Goal: Leave review/rating

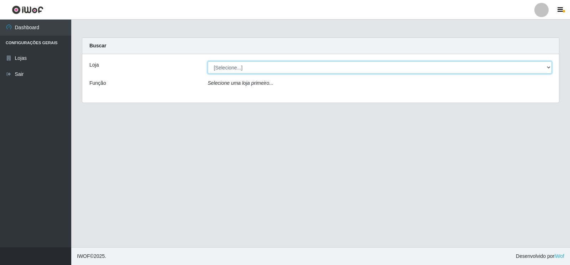
click at [223, 70] on select "[Selecione...] Atacado Vem - Loja 30 Laranjeiras Velha" at bounding box center [380, 67] width 344 height 12
select select "495"
click at [208, 61] on select "[Selecione...] Atacado Vem - Loja 30 Laranjeiras Velha" at bounding box center [380, 67] width 344 height 12
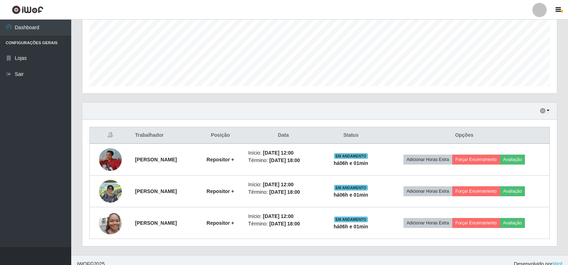
scroll to position [148, 475]
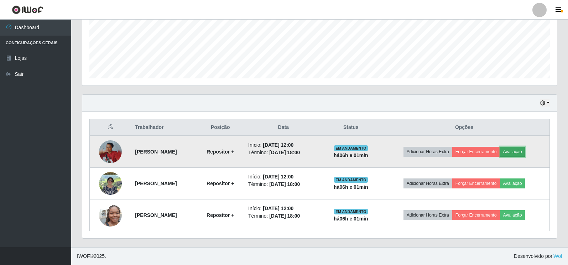
click at [526, 153] on button "Avaliação" at bounding box center [512, 152] width 25 height 10
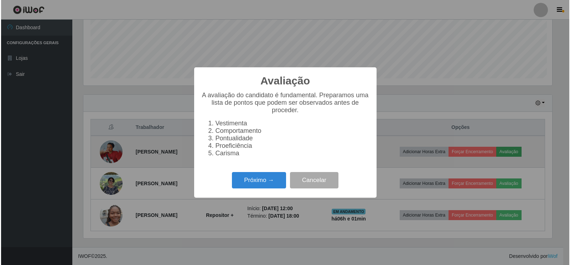
scroll to position [148, 471]
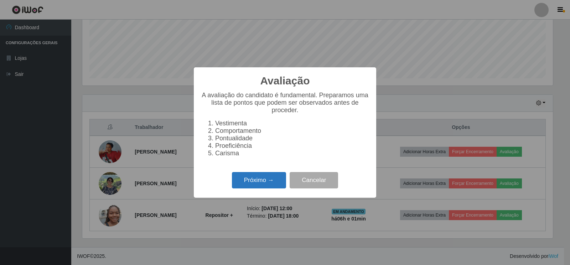
click at [278, 182] on button "Próximo →" at bounding box center [259, 180] width 54 height 17
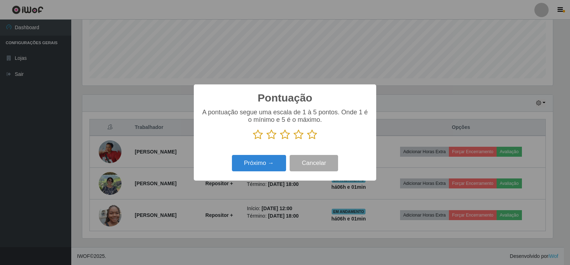
scroll to position [356167, 355844]
click at [298, 138] on icon at bounding box center [299, 134] width 10 height 11
click at [294, 140] on input "radio" at bounding box center [294, 140] width 0 height 0
click at [259, 164] on button "Próximo →" at bounding box center [259, 163] width 54 height 17
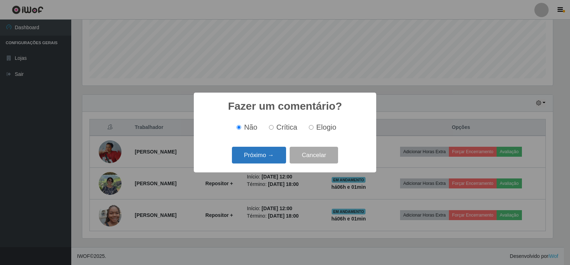
click at [264, 155] on button "Próximo →" at bounding box center [259, 155] width 54 height 17
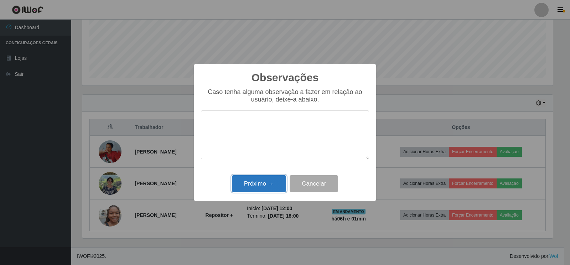
click at [249, 187] on button "Próximo →" at bounding box center [259, 183] width 54 height 17
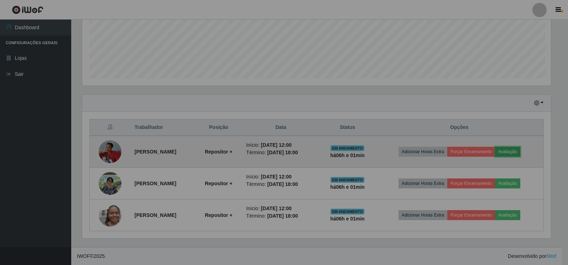
scroll to position [148, 475]
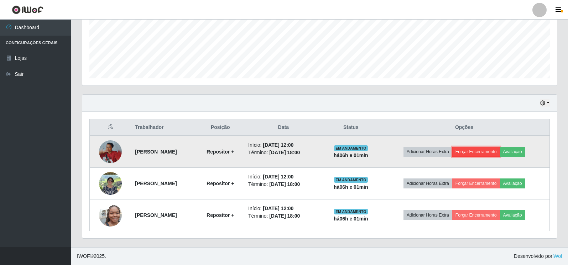
click at [497, 156] on button "Forçar Encerramento" at bounding box center [477, 152] width 48 height 10
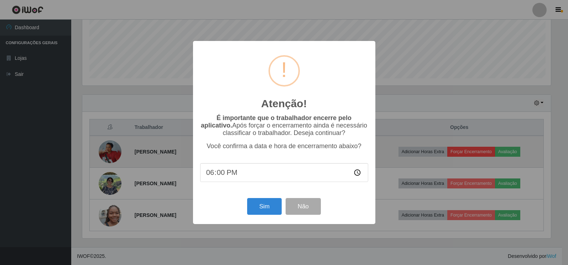
scroll to position [148, 471]
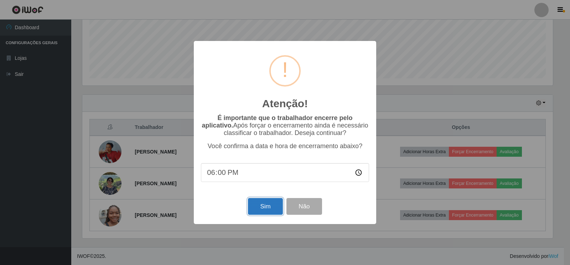
click at [264, 205] on button "Sim" at bounding box center [265, 206] width 35 height 17
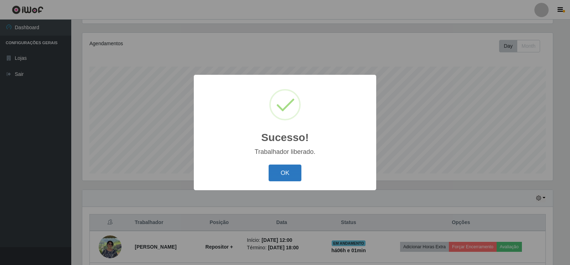
drag, startPoint x: 287, startPoint y: 172, endPoint x: 294, endPoint y: 172, distance: 6.8
click at [287, 172] on button "OK" at bounding box center [285, 173] width 33 height 17
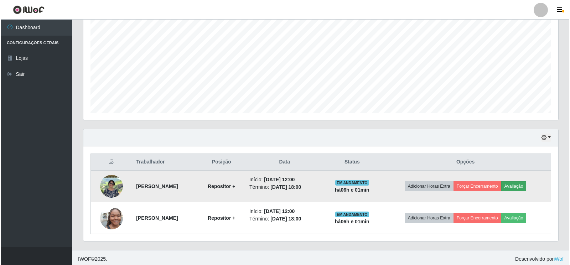
scroll to position [145, 0]
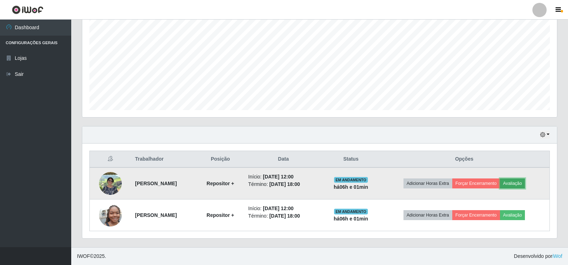
click at [523, 181] on button "Avaliação" at bounding box center [512, 184] width 25 height 10
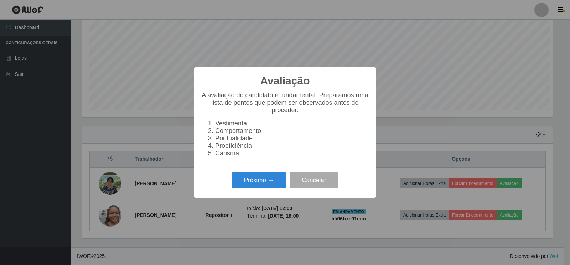
scroll to position [148, 471]
click at [263, 187] on button "Próximo →" at bounding box center [259, 180] width 54 height 17
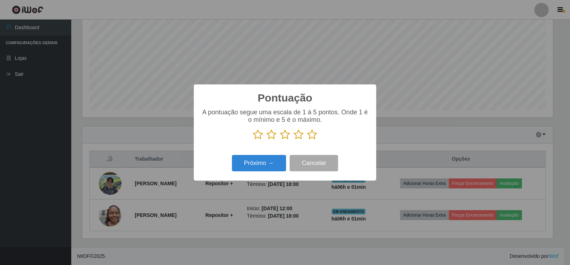
click at [297, 136] on icon at bounding box center [299, 134] width 10 height 11
click at [294, 140] on input "radio" at bounding box center [294, 140] width 0 height 0
click at [272, 164] on button "Próximo →" at bounding box center [259, 163] width 54 height 17
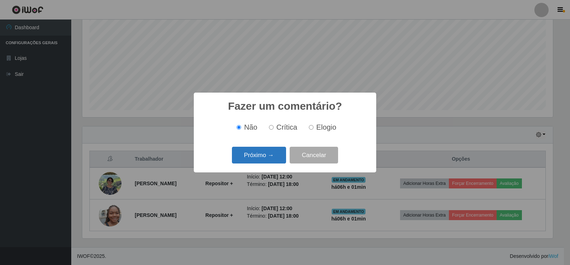
click at [271, 154] on button "Próximo →" at bounding box center [259, 155] width 54 height 17
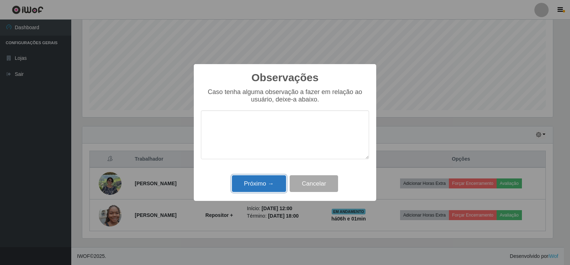
click at [252, 183] on button "Próximo →" at bounding box center [259, 183] width 54 height 17
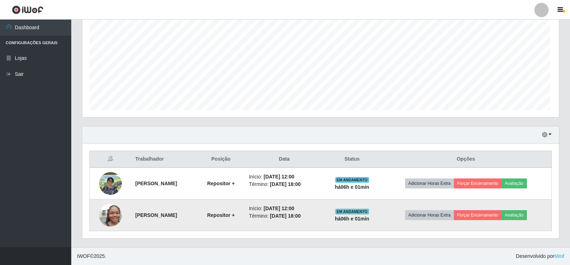
scroll to position [148, 475]
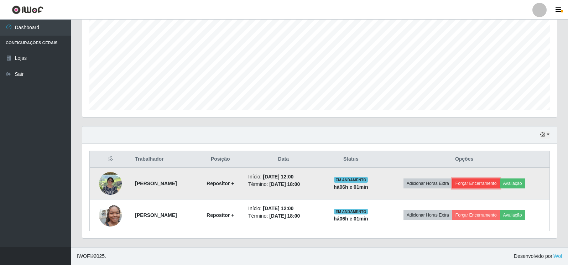
click at [494, 184] on button "Forçar Encerramento" at bounding box center [477, 184] width 48 height 10
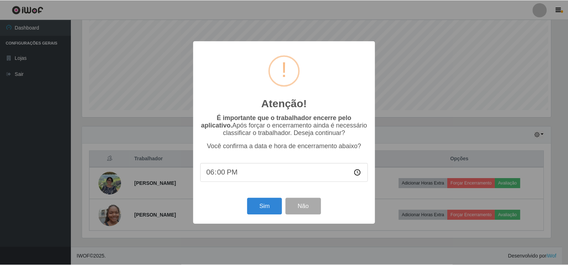
scroll to position [148, 471]
click at [275, 201] on button "Sim" at bounding box center [265, 206] width 35 height 17
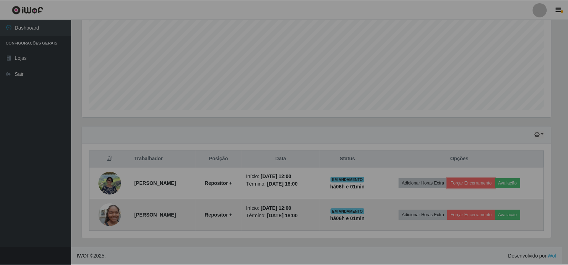
scroll to position [0, 0]
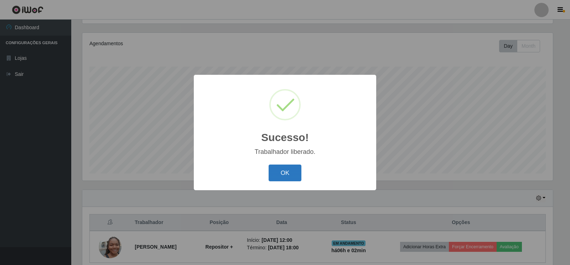
click at [291, 175] on button "OK" at bounding box center [285, 173] width 33 height 17
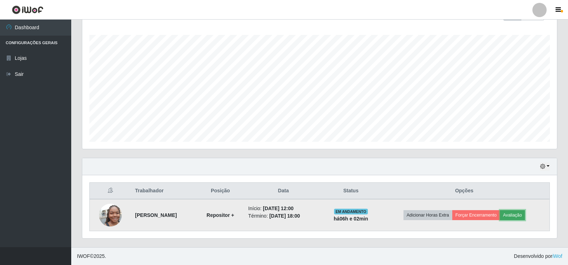
click at [526, 216] on button "Avaliação" at bounding box center [512, 215] width 25 height 10
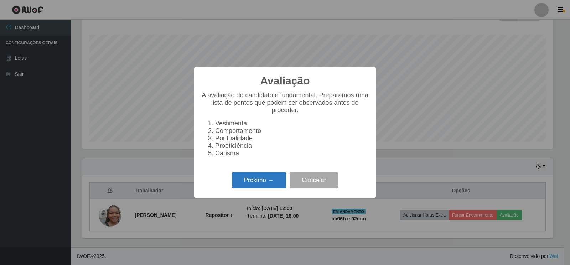
click at [266, 188] on button "Próximo →" at bounding box center [259, 180] width 54 height 17
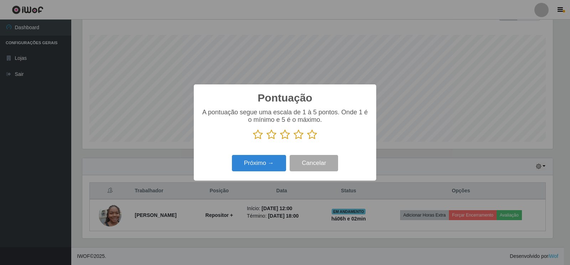
click at [298, 136] on icon at bounding box center [299, 134] width 10 height 11
click at [294, 140] on input "radio" at bounding box center [294, 140] width 0 height 0
click at [267, 163] on button "Próximo →" at bounding box center [259, 163] width 54 height 17
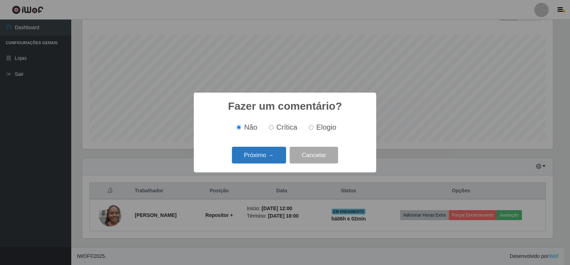
click at [271, 154] on button "Próximo →" at bounding box center [259, 155] width 54 height 17
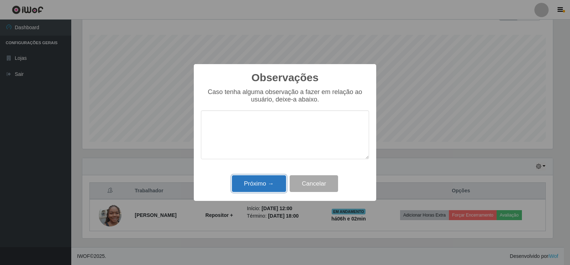
click at [267, 182] on button "Próximo →" at bounding box center [259, 183] width 54 height 17
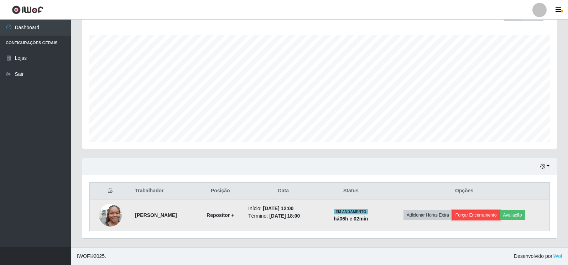
click at [478, 216] on button "Forçar Encerramento" at bounding box center [477, 215] width 48 height 10
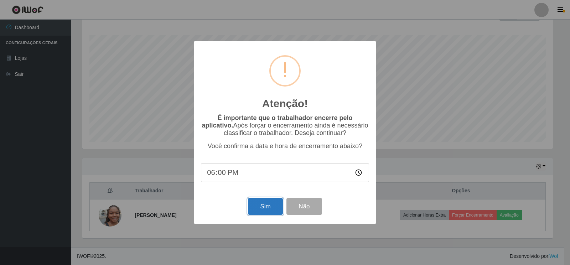
click at [273, 205] on button "Sim" at bounding box center [265, 206] width 35 height 17
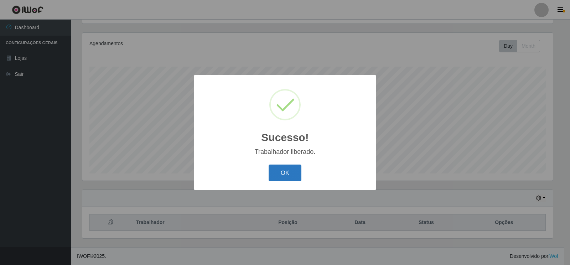
click at [285, 172] on button "OK" at bounding box center [285, 173] width 33 height 17
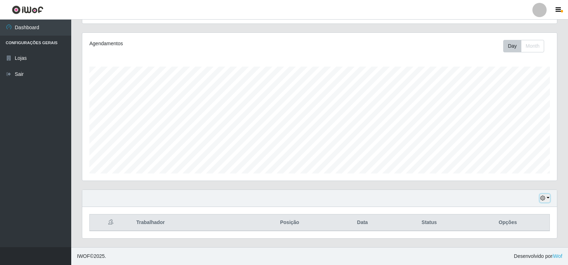
click at [547, 198] on button "button" at bounding box center [545, 198] width 10 height 8
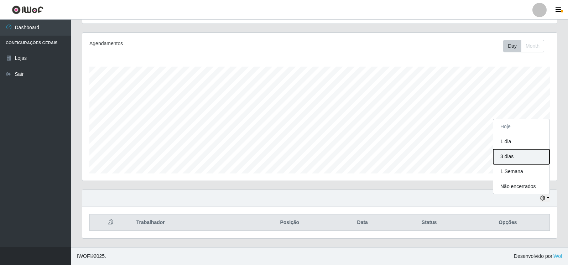
click at [523, 154] on button "3 dias" at bounding box center [521, 156] width 56 height 15
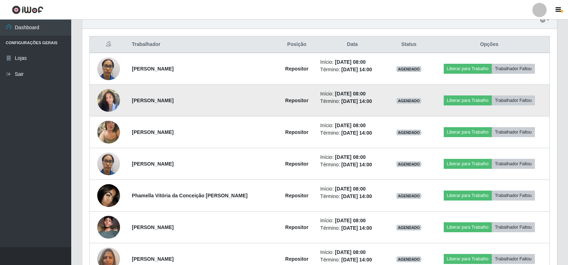
click at [110, 96] on img at bounding box center [108, 100] width 23 height 30
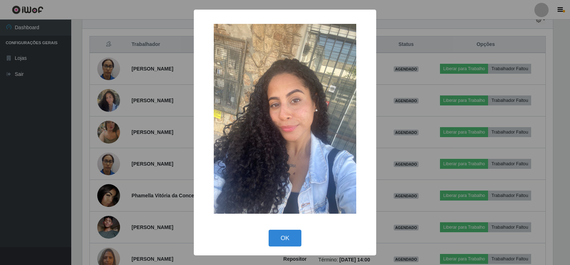
click at [107, 122] on div "× OK Cancel" at bounding box center [285, 132] width 570 height 265
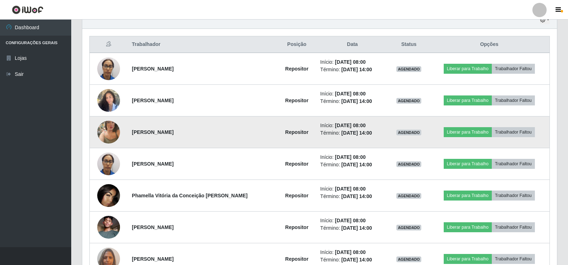
click at [108, 131] on img at bounding box center [108, 132] width 23 height 41
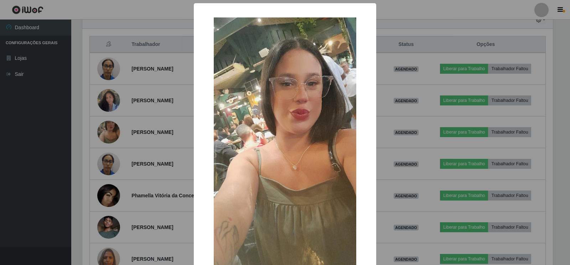
click at [123, 155] on div "× OK Cancel" at bounding box center [285, 132] width 570 height 265
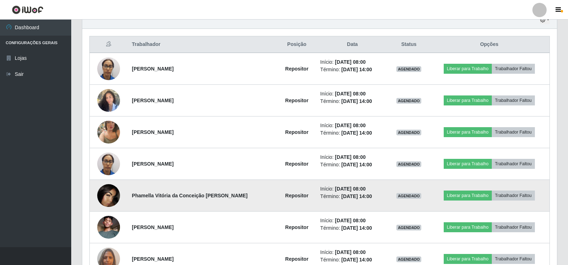
click at [107, 197] on img at bounding box center [108, 195] width 23 height 23
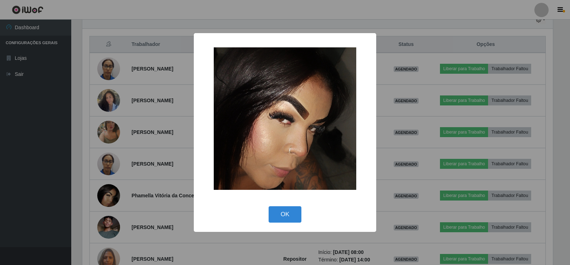
click at [141, 237] on div "× OK Cancel" at bounding box center [285, 132] width 570 height 265
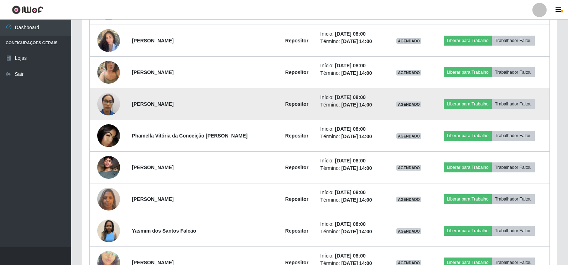
scroll to position [323, 0]
